Goal: Task Accomplishment & Management: Use online tool/utility

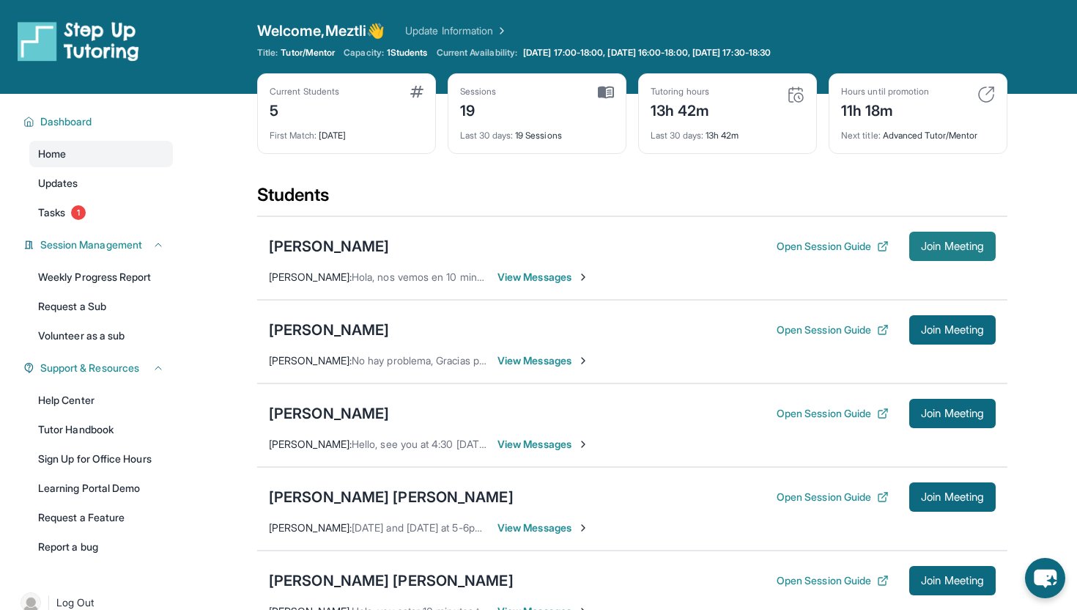
click at [952, 248] on span "Join Meeting" at bounding box center [952, 246] width 63 height 9
click at [945, 247] on span "Join Meeting" at bounding box center [952, 246] width 63 height 9
click at [82, 223] on link "Tasks 1" at bounding box center [101, 212] width 144 height 26
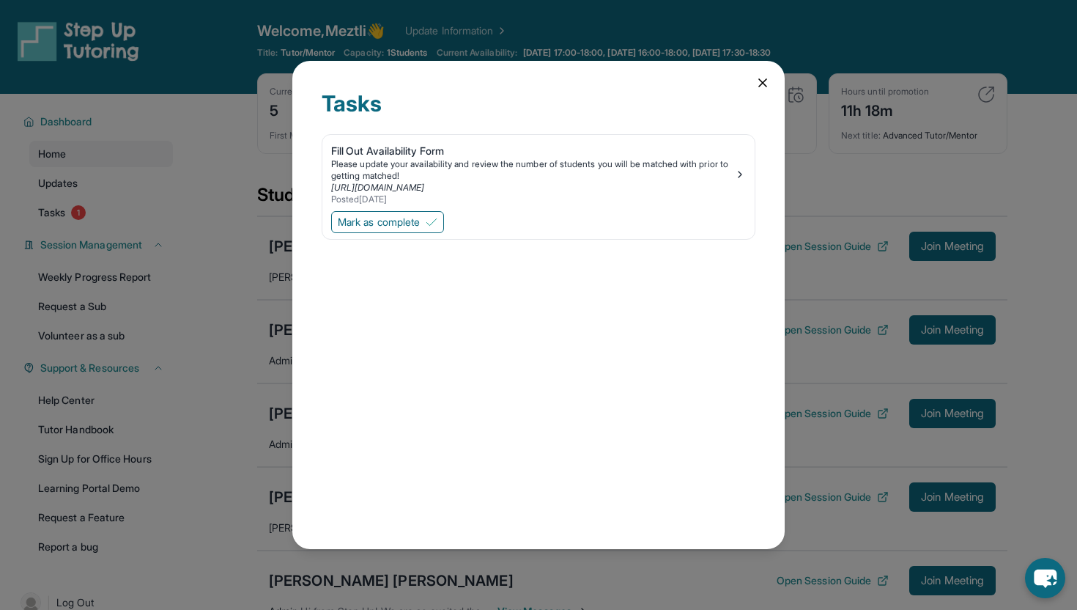
click at [760, 79] on icon at bounding box center [762, 82] width 15 height 15
